Goal: Information Seeking & Learning: Learn about a topic

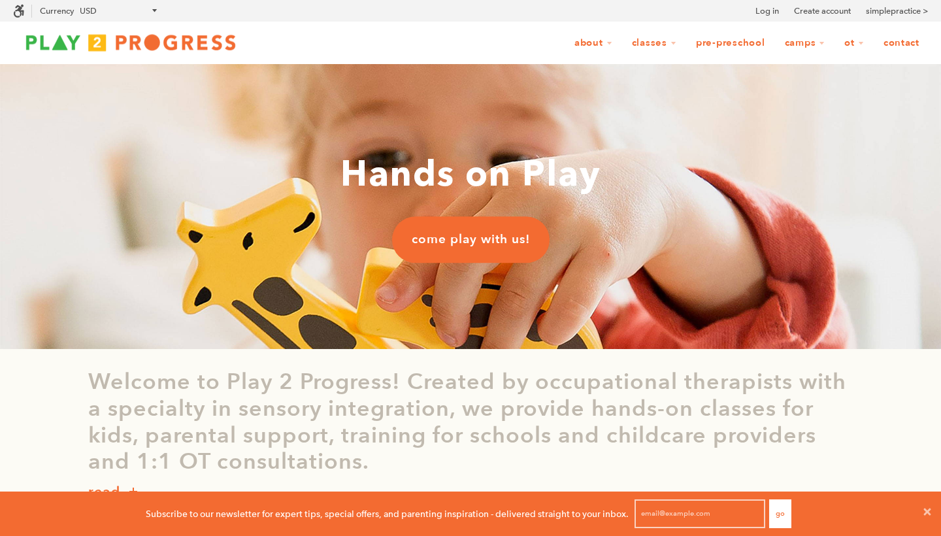
scroll to position [1, 1]
click at [786, 69] on link "OT Camp" at bounding box center [835, 75] width 116 height 29
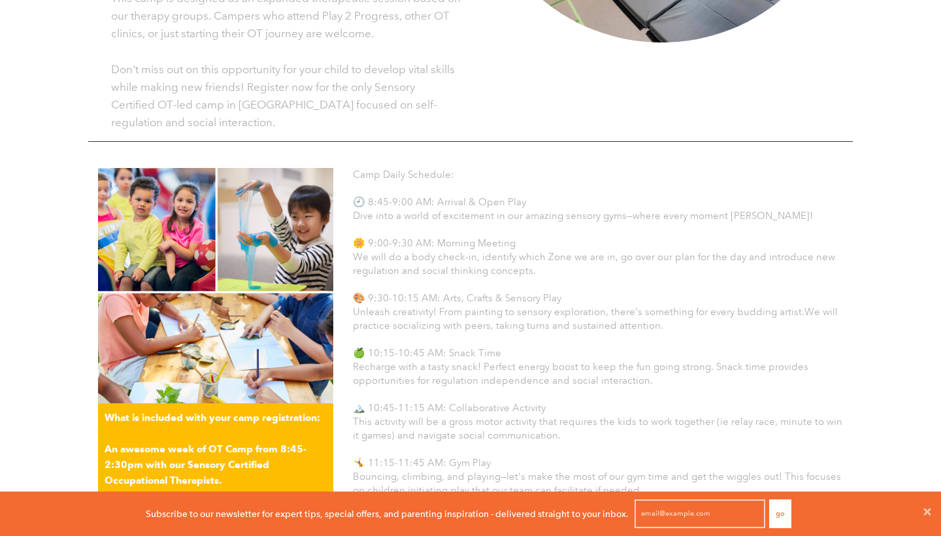
scroll to position [607, 0]
